Goal: Transaction & Acquisition: Download file/media

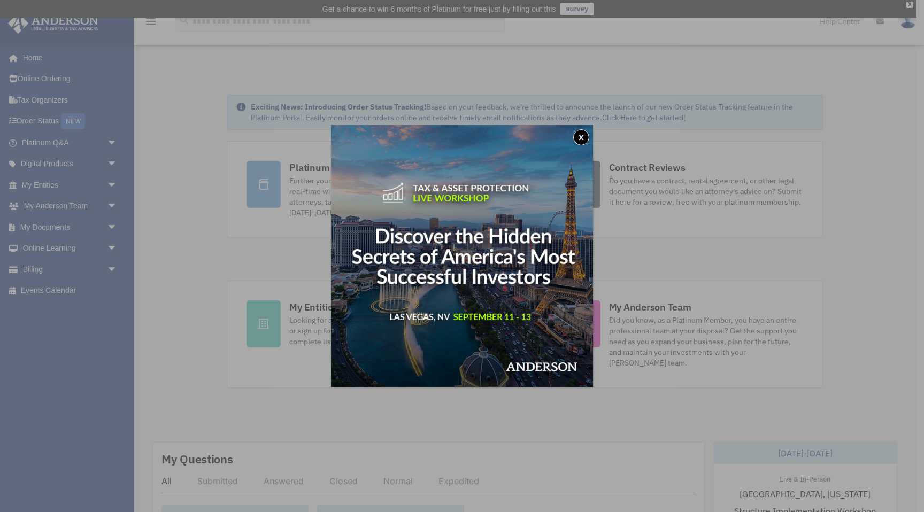
click at [583, 136] on button "x" at bounding box center [581, 137] width 16 height 16
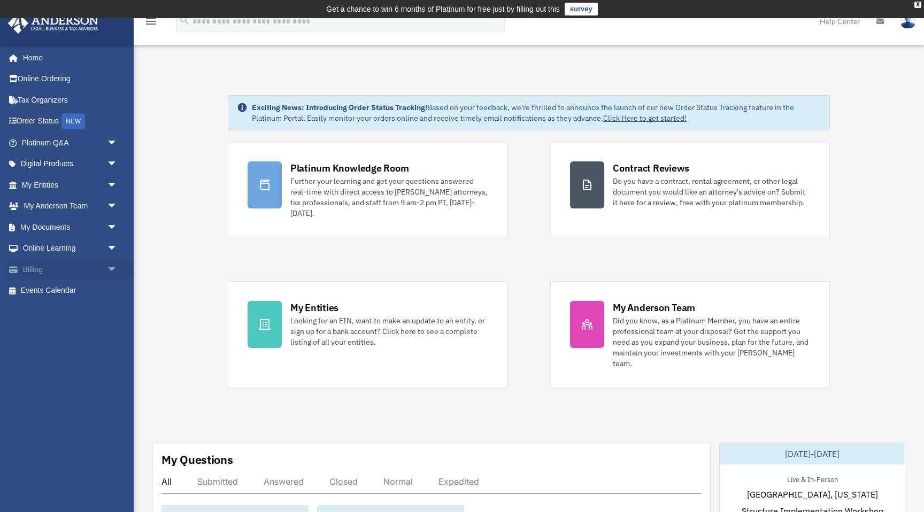
click at [40, 264] on link "Billing arrow_drop_down" at bounding box center [70, 269] width 126 height 21
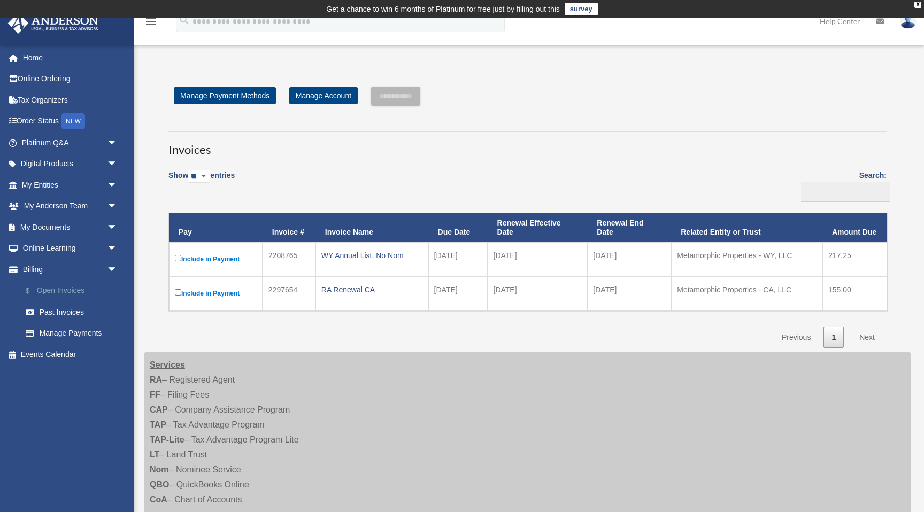
click at [70, 289] on link "$ Open Invoices" at bounding box center [74, 291] width 119 height 22
click at [50, 97] on link "Tax Organizers" at bounding box center [70, 99] width 126 height 21
click at [59, 181] on link "My Entities arrow_drop_down" at bounding box center [70, 184] width 126 height 21
click at [48, 183] on link "My Entities arrow_drop_down" at bounding box center [70, 184] width 126 height 21
click at [111, 181] on span "arrow_drop_down" at bounding box center [117, 185] width 21 height 22
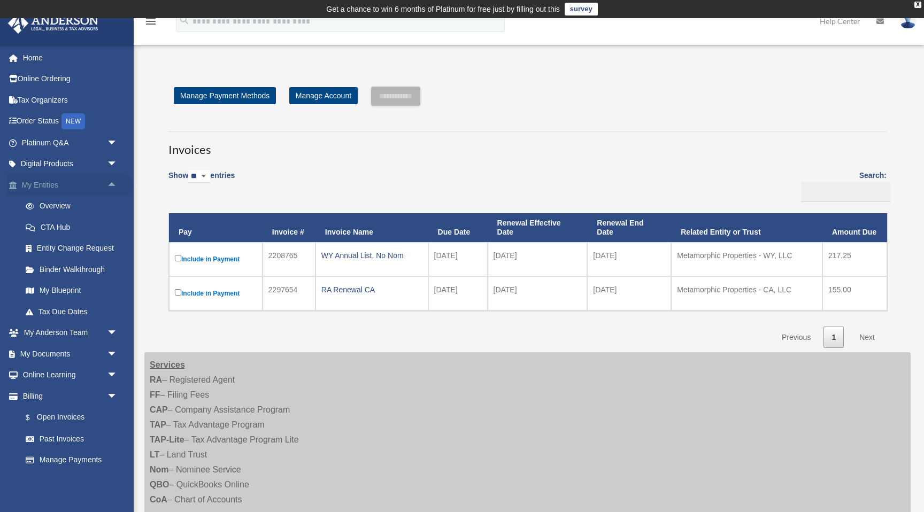
click at [111, 181] on span "arrow_drop_up" at bounding box center [117, 185] width 21 height 22
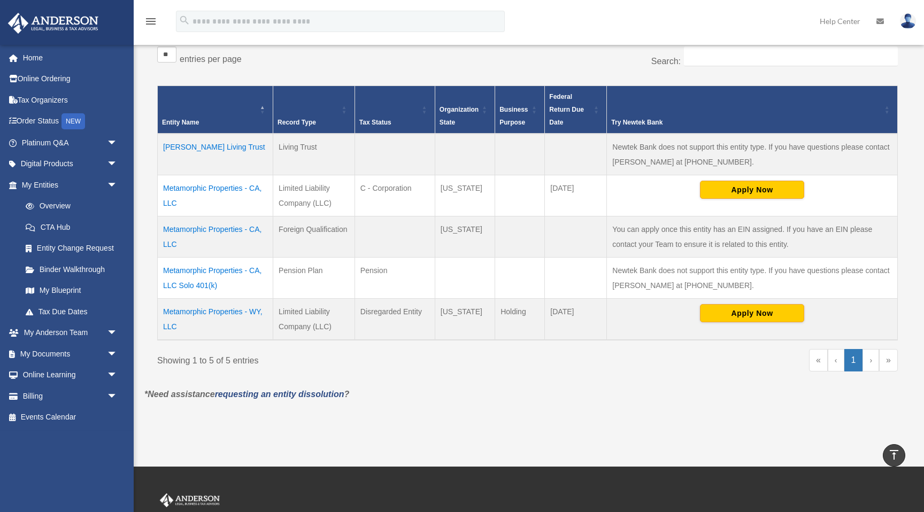
scroll to position [185, 0]
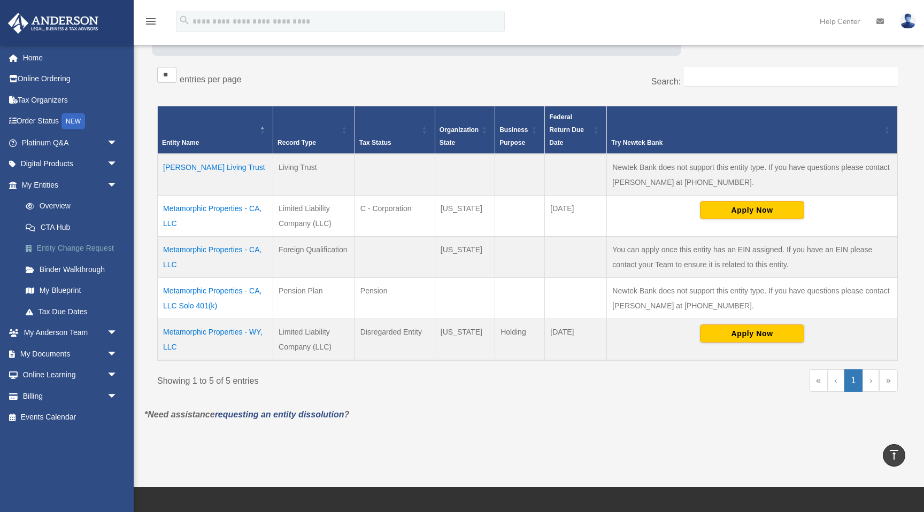
click at [88, 243] on link "Entity Change Request" at bounding box center [74, 248] width 119 height 21
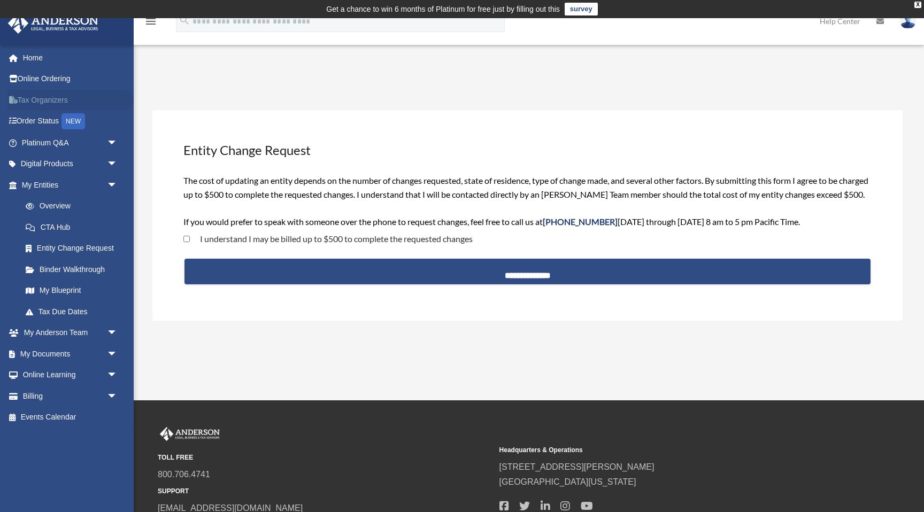
click at [51, 101] on link "Tax Organizers" at bounding box center [70, 99] width 126 height 21
click at [49, 349] on link "My Documents arrow_drop_down" at bounding box center [70, 353] width 126 height 21
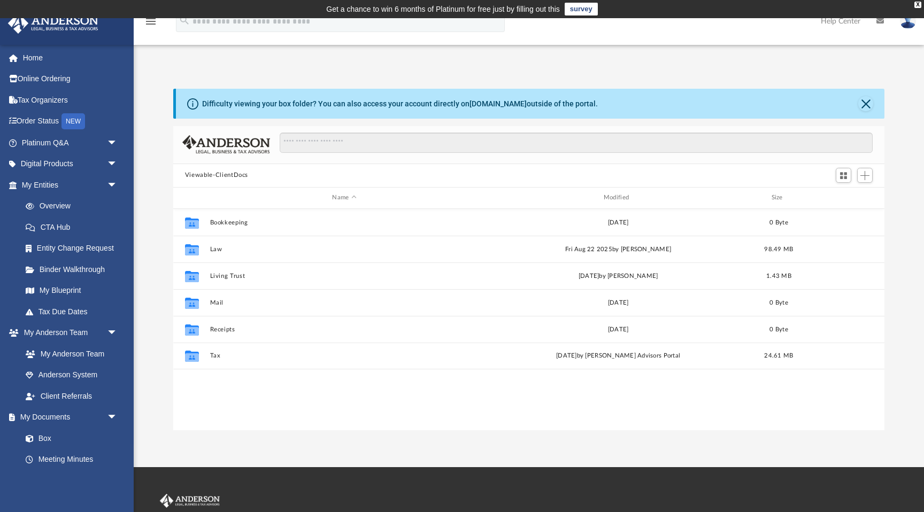
scroll to position [243, 711]
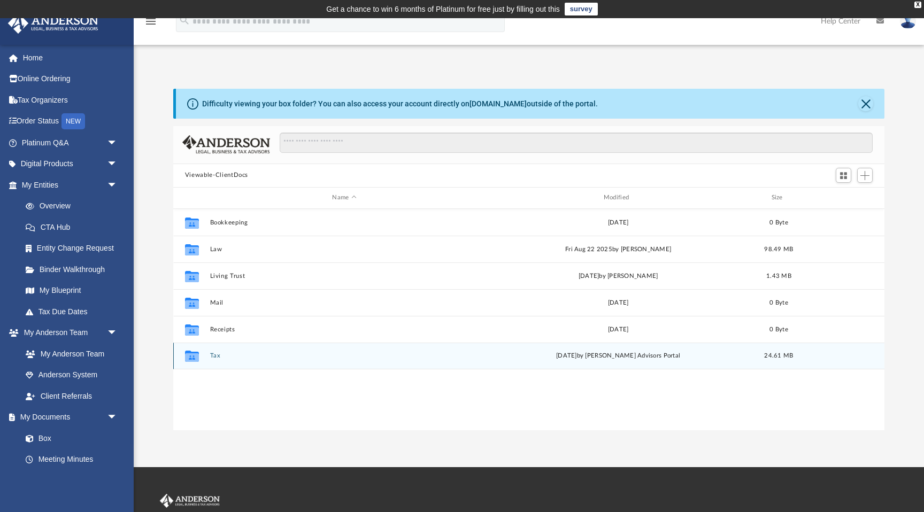
click at [215, 353] on button "Tax" at bounding box center [344, 355] width 269 height 7
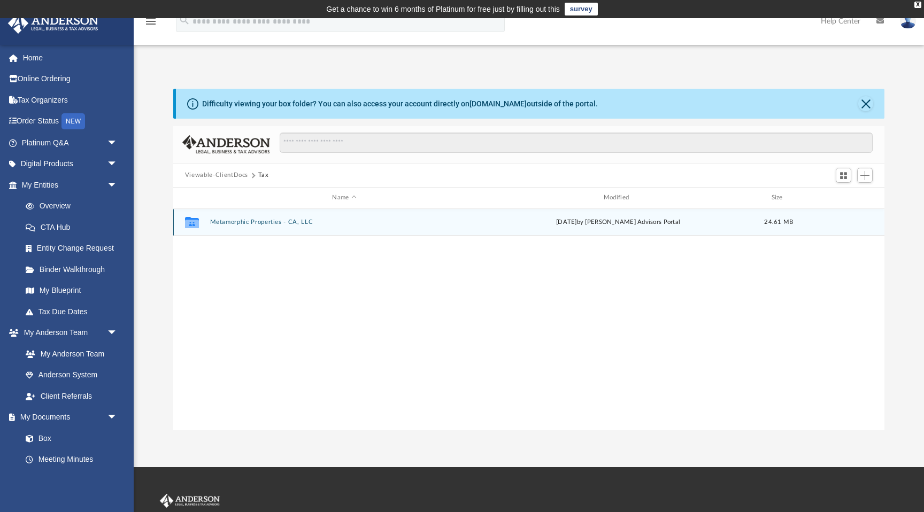
click at [241, 222] on button "Metamorphic Properties - CA, LLC" at bounding box center [344, 222] width 269 height 7
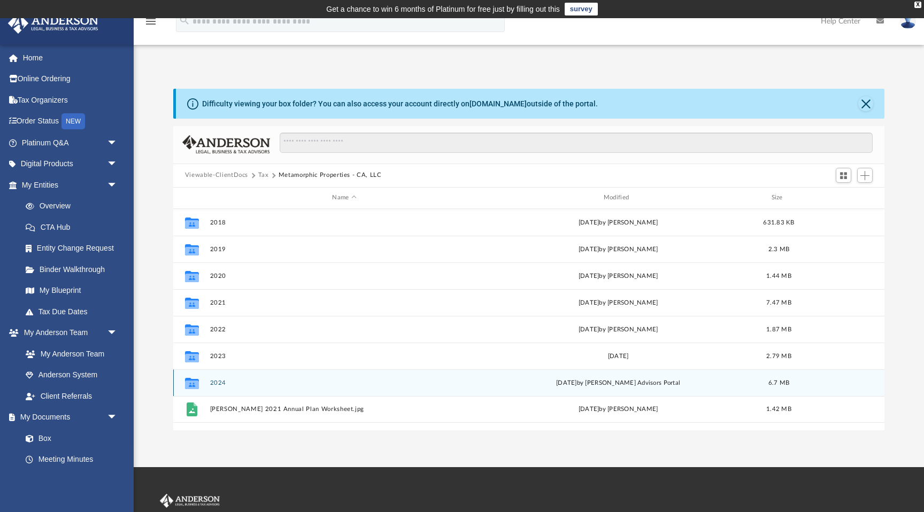
click at [221, 383] on button "2024" at bounding box center [344, 383] width 269 height 7
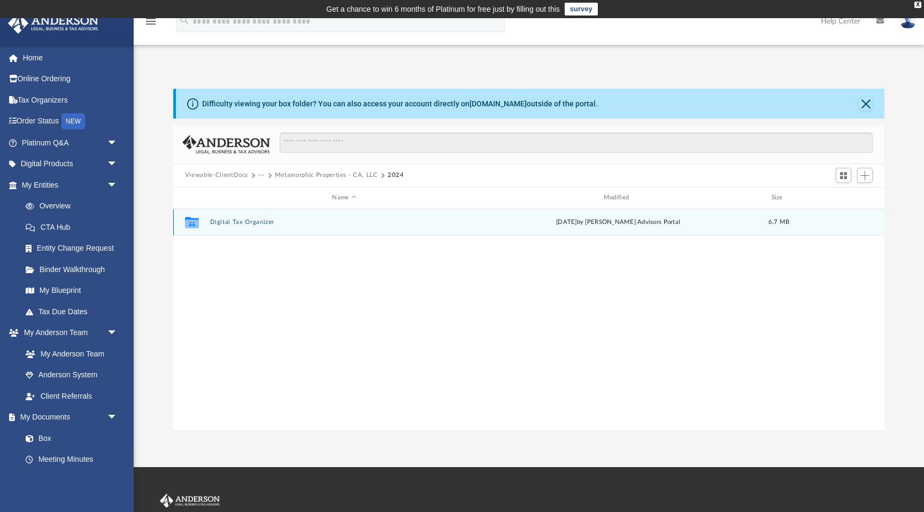
click at [242, 222] on button "Digital Tax Organizer" at bounding box center [344, 222] width 269 height 7
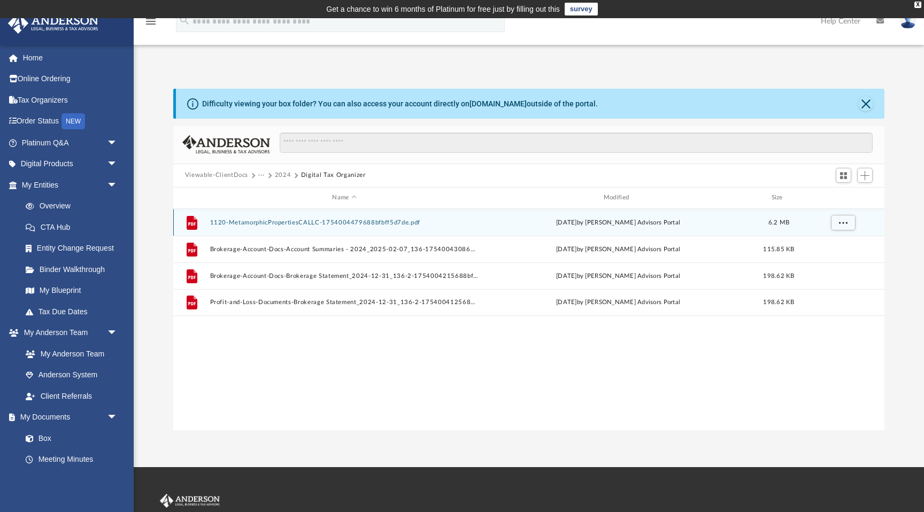
click at [269, 221] on button "1120-MetamorphicPropertiesCALLC-1754004479688bfbff5d7de.pdf" at bounding box center [344, 222] width 269 height 7
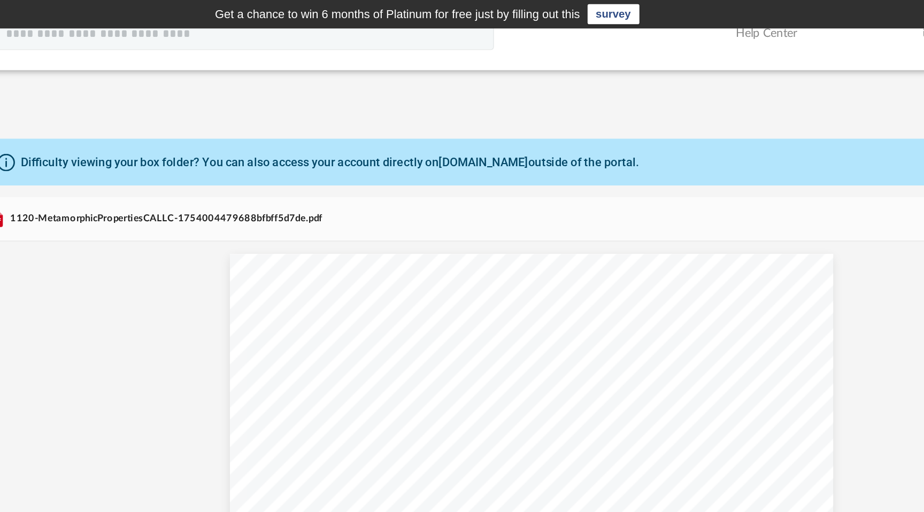
scroll to position [0, 0]
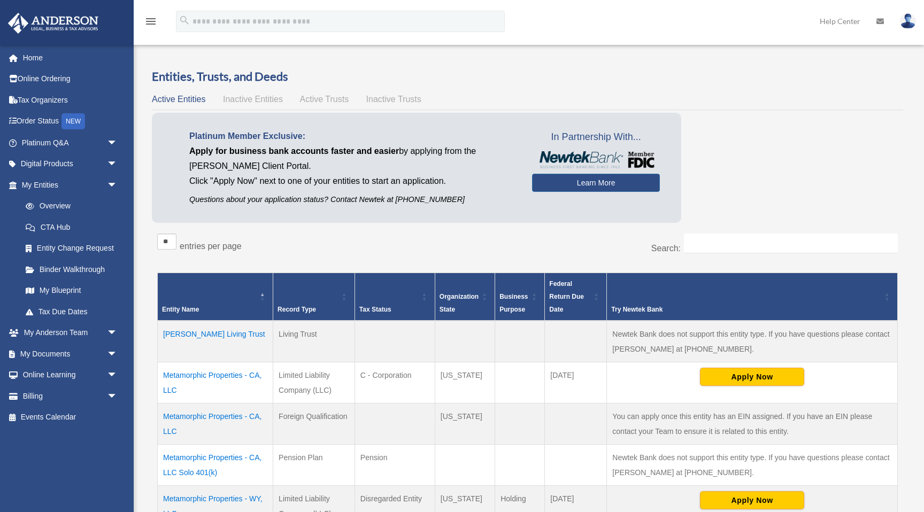
scroll to position [185, 0]
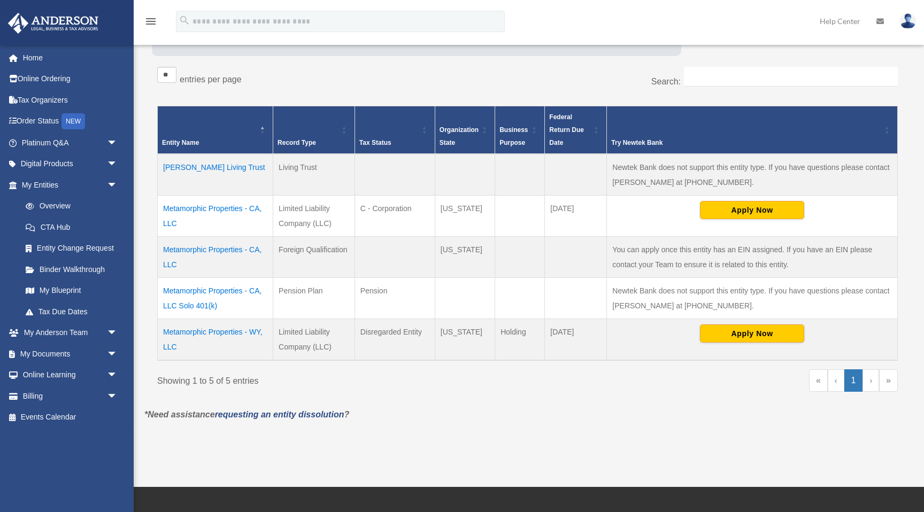
click at [907, 21] on img at bounding box center [908, 21] width 16 height 16
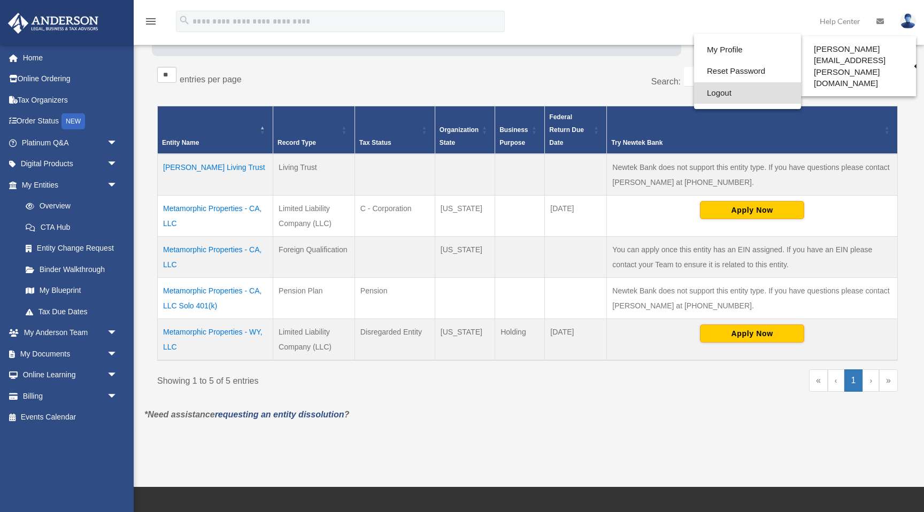
click at [710, 91] on link "Logout" at bounding box center [747, 93] width 107 height 22
